Goal: Transaction & Acquisition: Download file/media

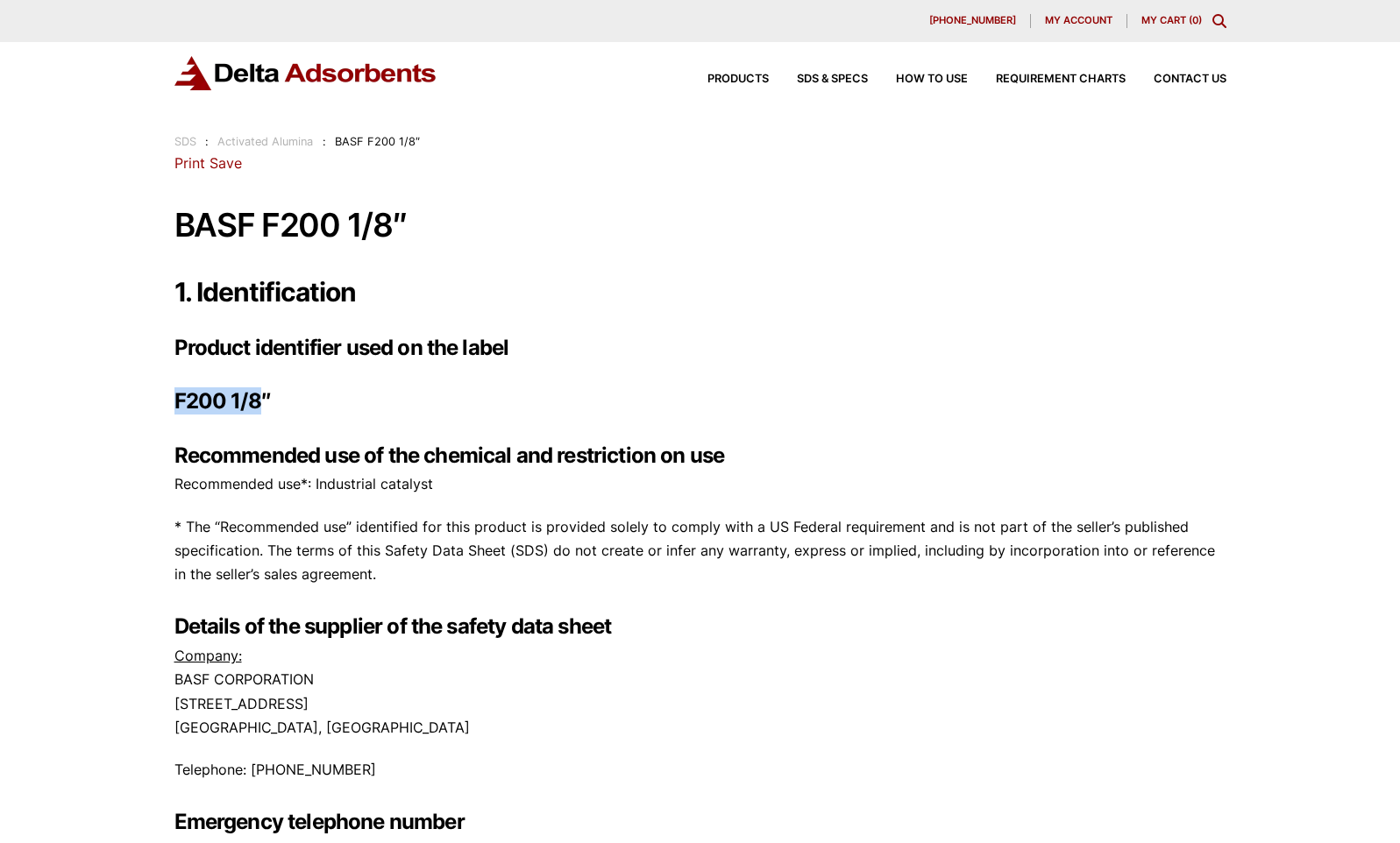
drag, startPoint x: 173, startPoint y: 400, endPoint x: 261, endPoint y: 405, distance: 88.1
drag, startPoint x: 261, startPoint y: 405, endPoint x: 230, endPoint y: 405, distance: 31.0
click at [843, 82] on span "SDS & SPECS" at bounding box center [833, 80] width 71 height 12
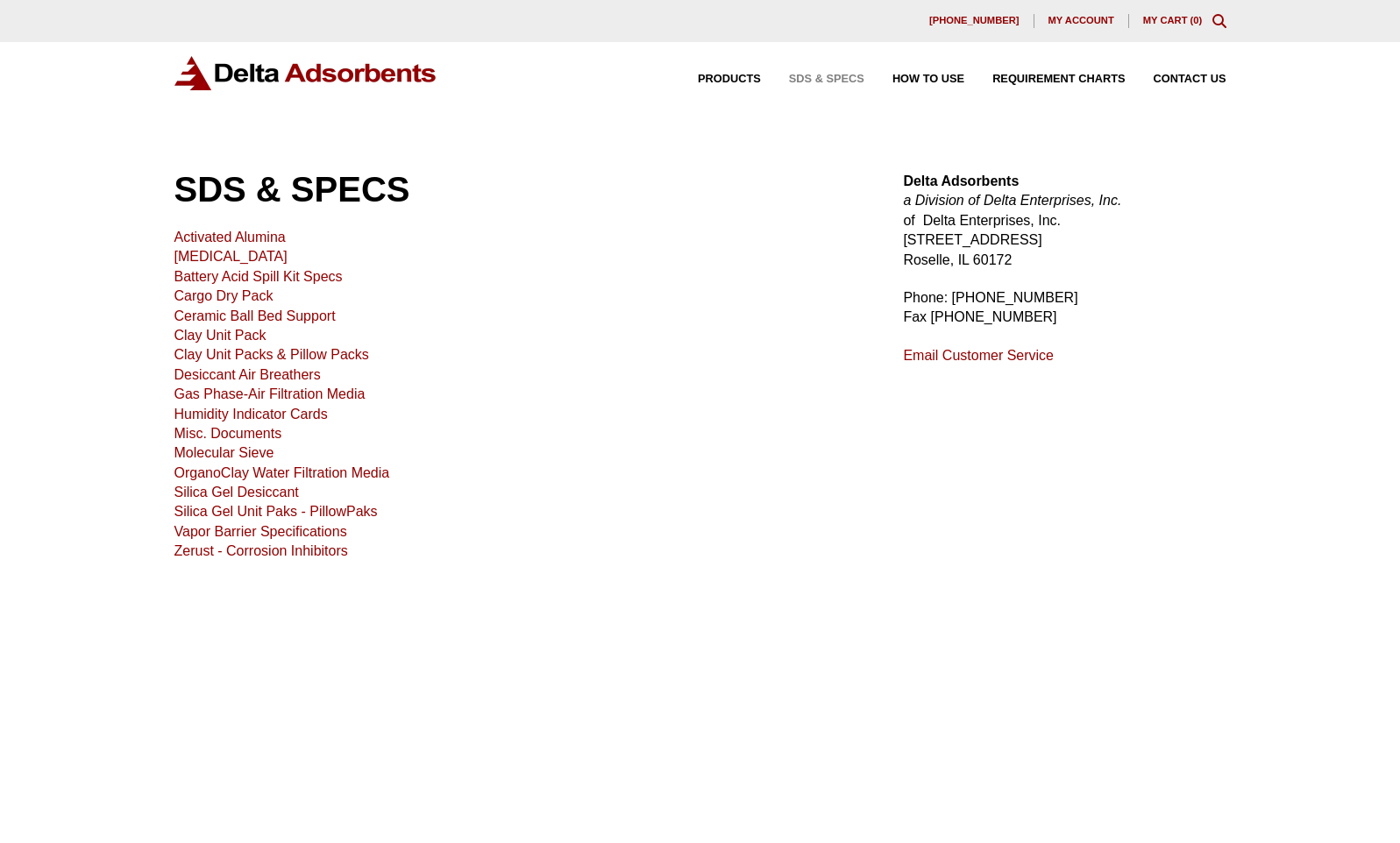
click at [265, 241] on link "Activated Alumina" at bounding box center [230, 236] width 112 height 14
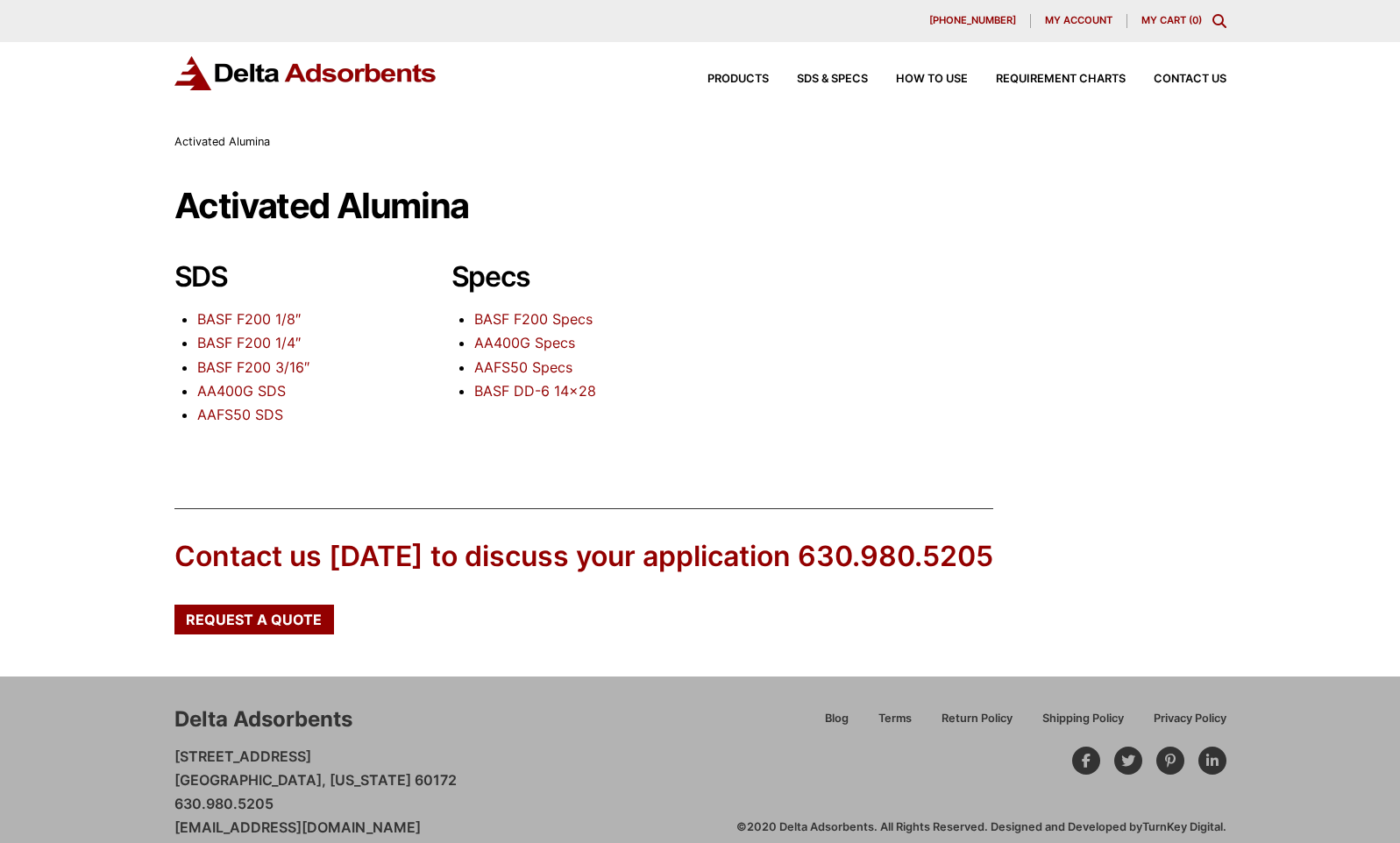
click at [258, 319] on link "BASF F200 1/8″" at bounding box center [249, 319] width 104 height 17
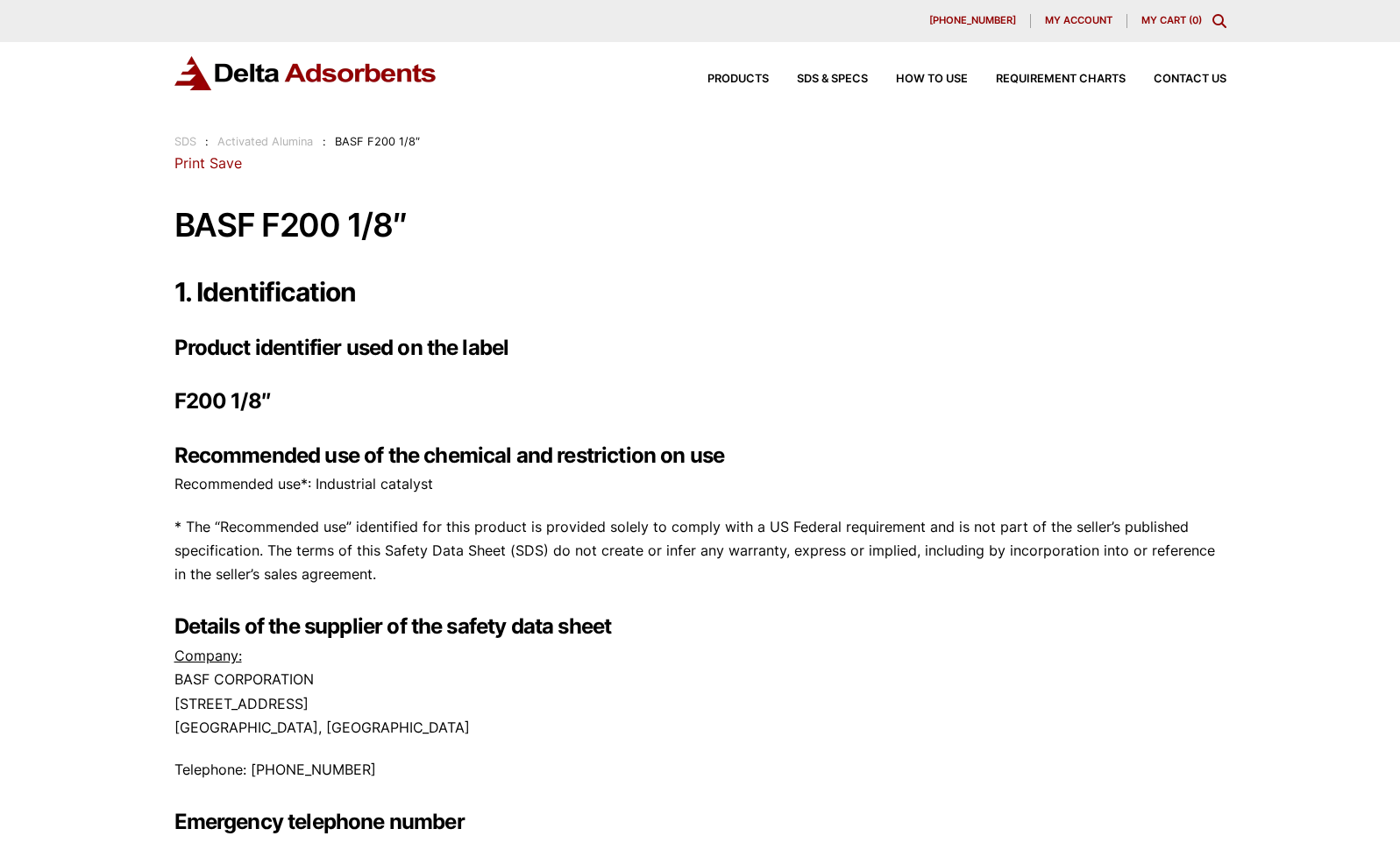
click at [225, 161] on link "Save" at bounding box center [226, 162] width 33 height 17
